Goal: Task Accomplishment & Management: Use online tool/utility

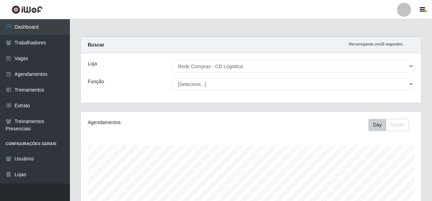
select select "429"
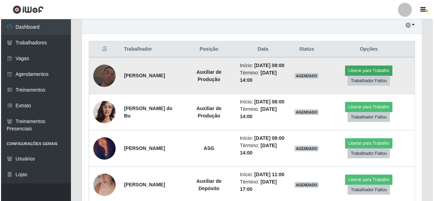
scroll to position [145, 340]
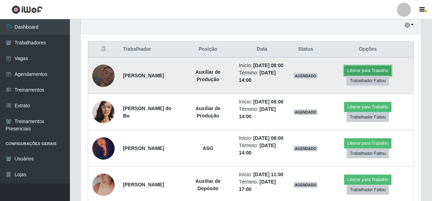
click at [361, 73] on button "Liberar para Trabalho" at bounding box center [367, 71] width 47 height 10
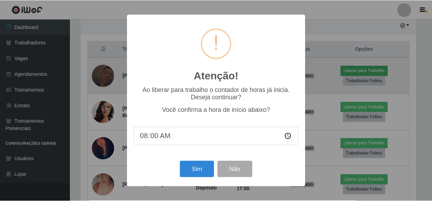
scroll to position [145, 337]
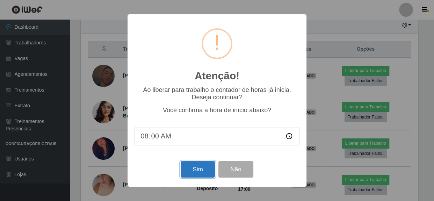
click at [190, 169] on button "Sim" at bounding box center [198, 169] width 34 height 16
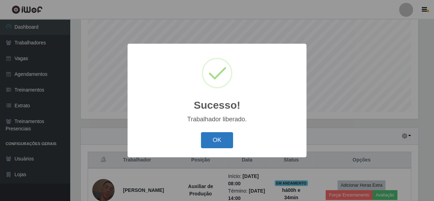
click at [212, 142] on button "OK" at bounding box center [217, 140] width 32 height 16
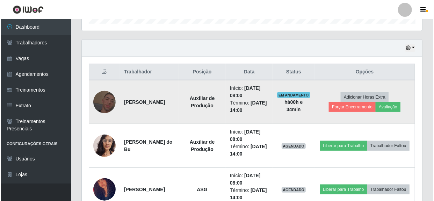
scroll to position [233, 0]
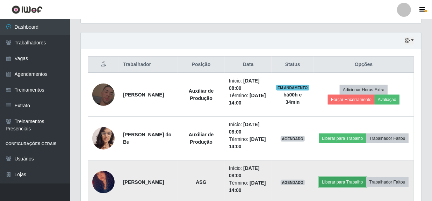
click at [356, 177] on button "Liberar para Trabalho" at bounding box center [342, 182] width 47 height 10
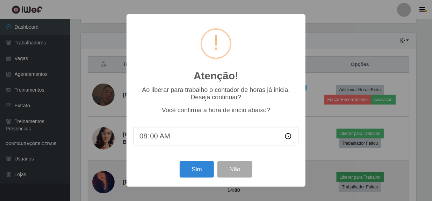
scroll to position [145, 337]
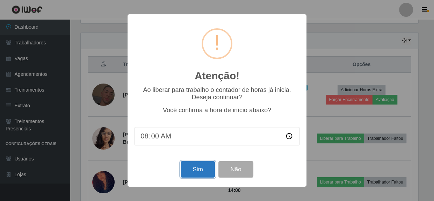
click at [198, 169] on button "Sim" at bounding box center [198, 169] width 34 height 16
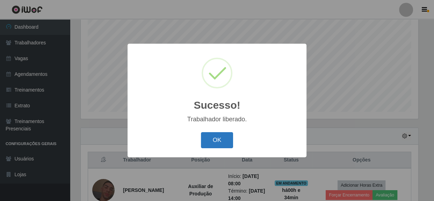
click at [225, 142] on button "OK" at bounding box center [217, 140] width 32 height 16
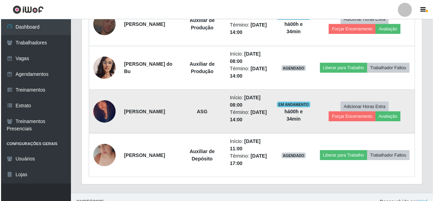
scroll to position [312, 0]
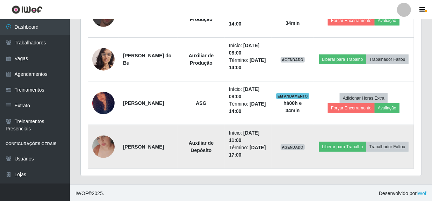
click at [102, 145] on img at bounding box center [103, 147] width 22 height 40
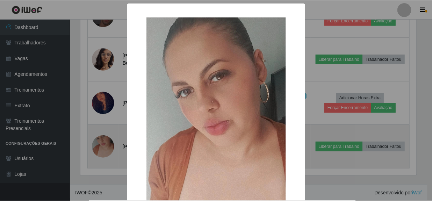
scroll to position [145, 337]
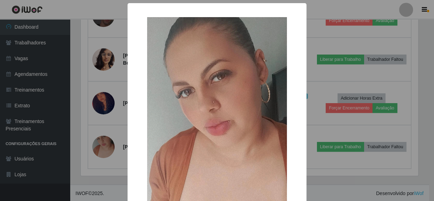
click at [367, 126] on div "× OK Cancel" at bounding box center [217, 100] width 434 height 201
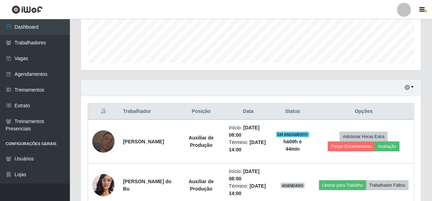
scroll to position [185, 0]
